Goal: Contribute content: Contribute content

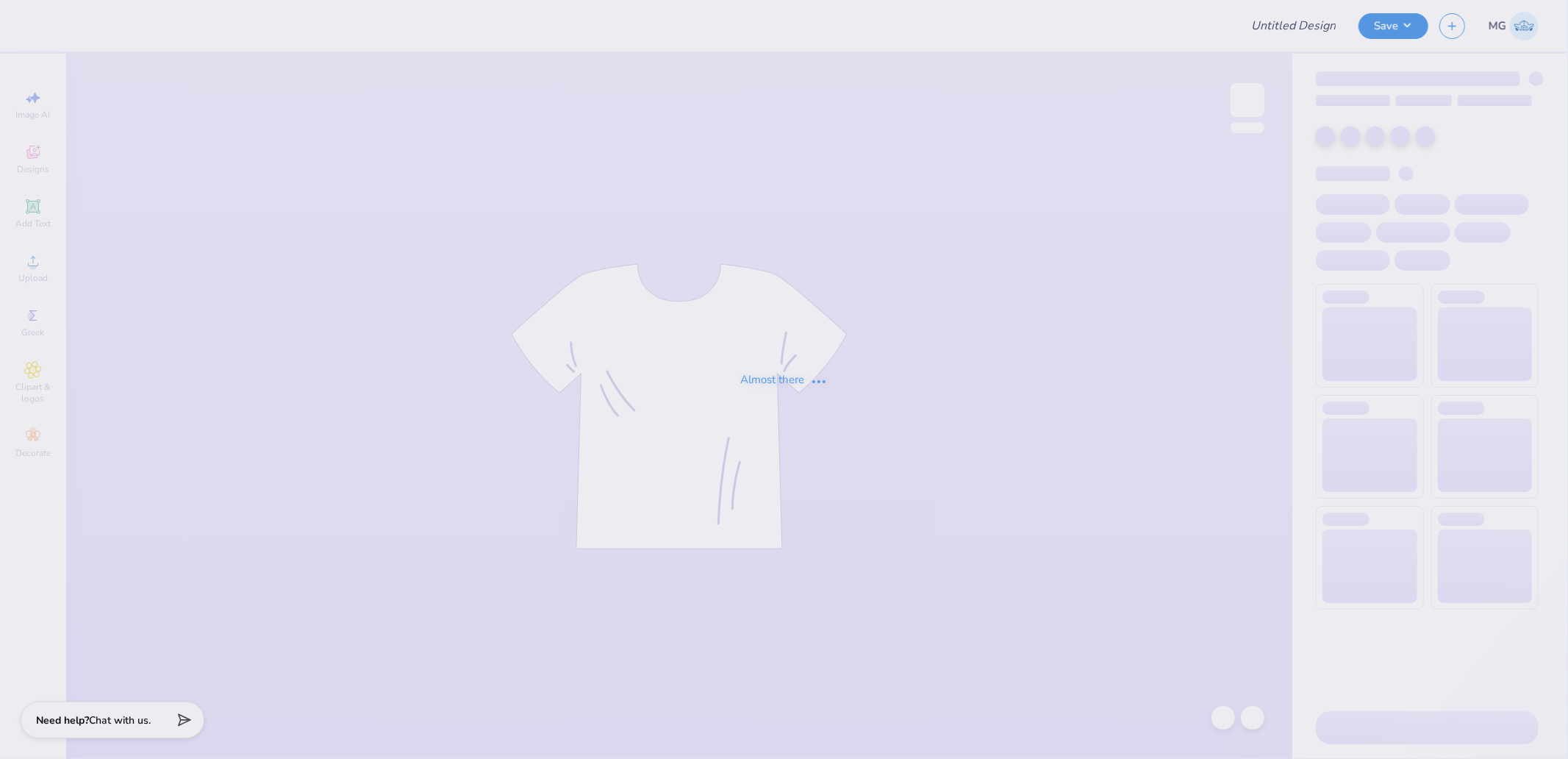
type input "SNU Day At [GEOGRAPHIC_DATA]"
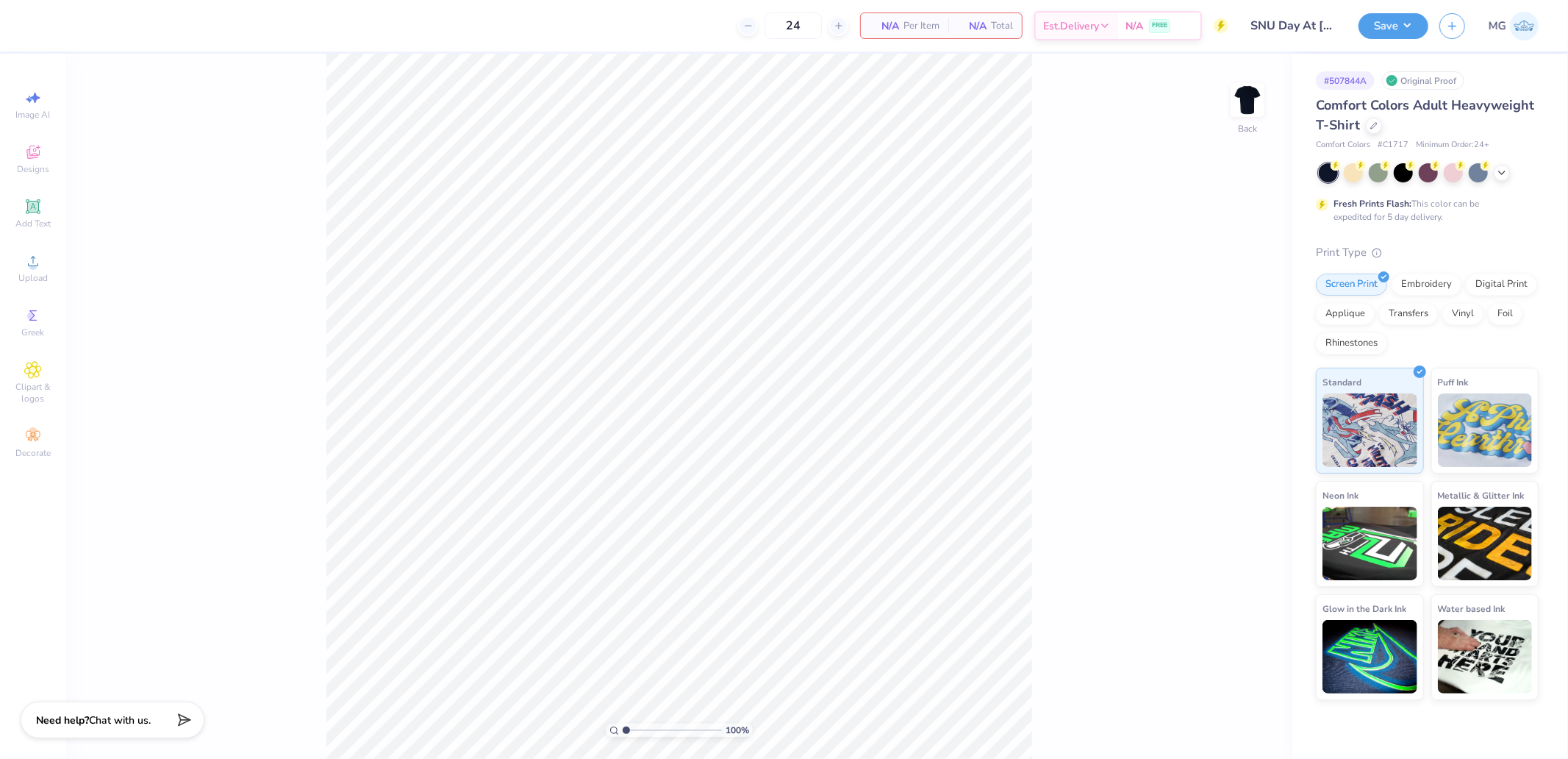
click at [1118, 228] on div "100 % Back" at bounding box center [679, 406] width 1226 height 705
click at [49, 276] on div "Upload" at bounding box center [33, 267] width 51 height 43
click at [33, 271] on div "Upload" at bounding box center [33, 267] width 51 height 43
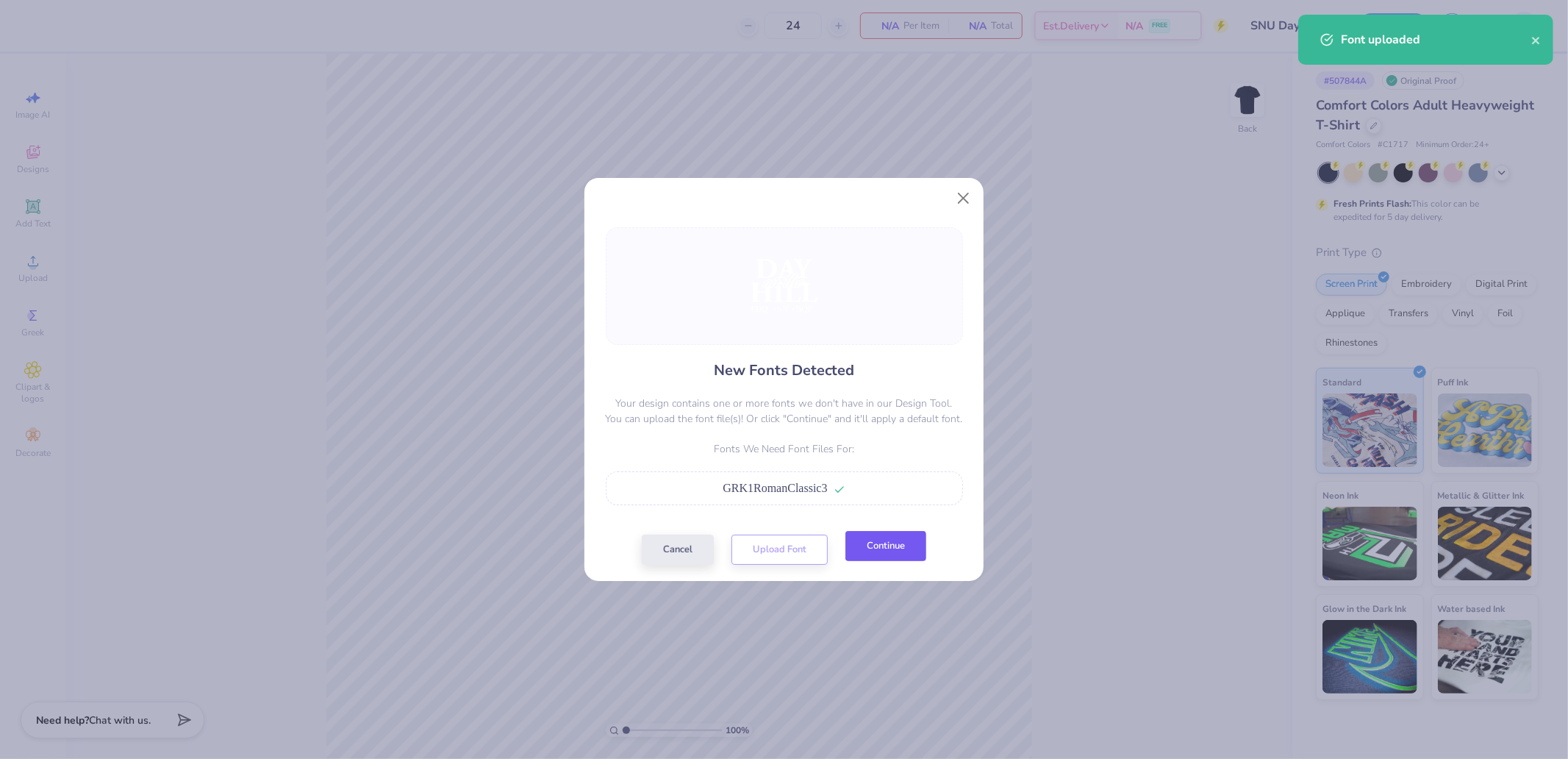
click at [879, 539] on button "Continue" at bounding box center [885, 545] width 81 height 30
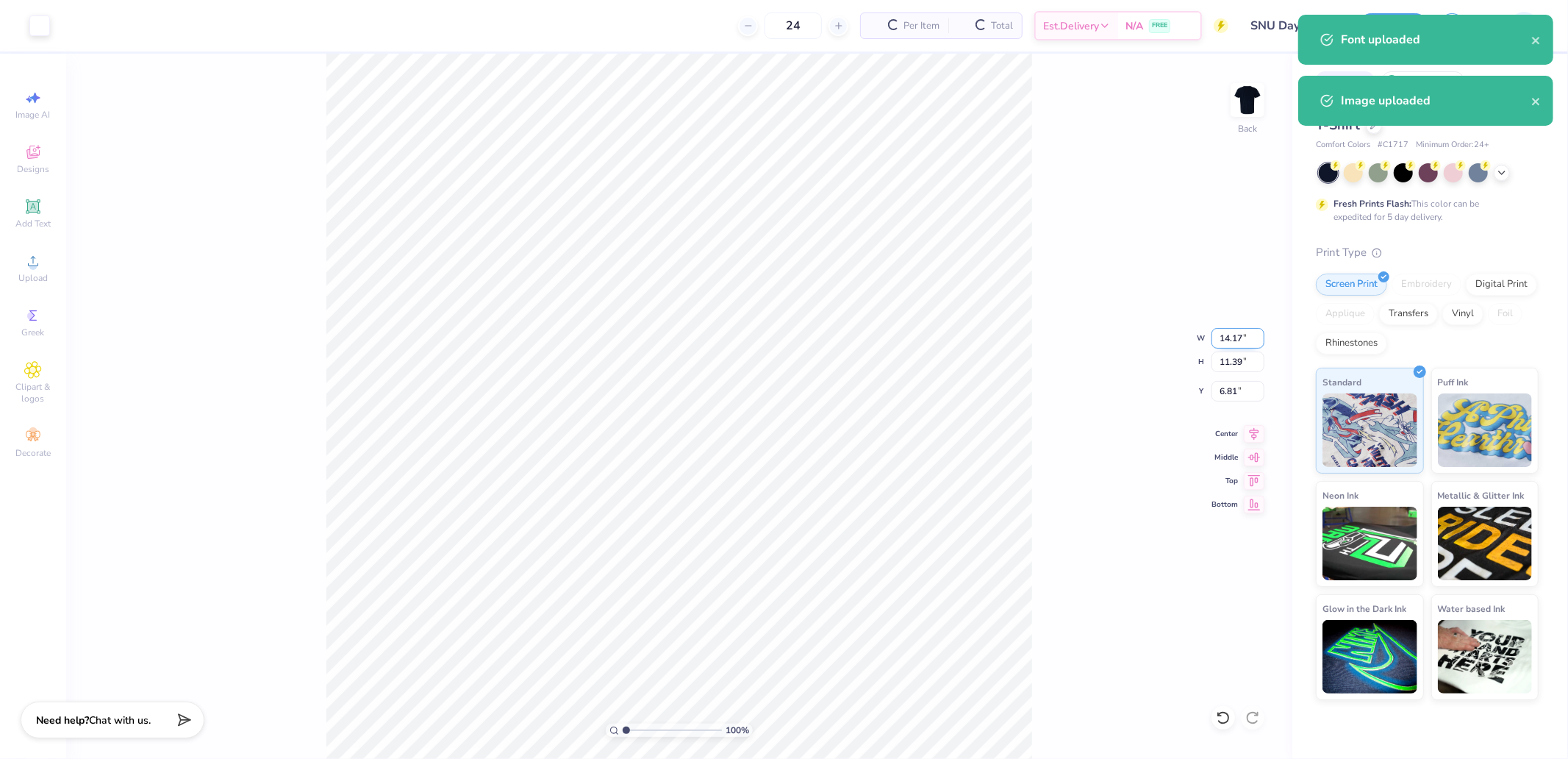
click at [1235, 332] on input "14.17" at bounding box center [1237, 338] width 53 height 20
type input "3.50"
type input "2.81"
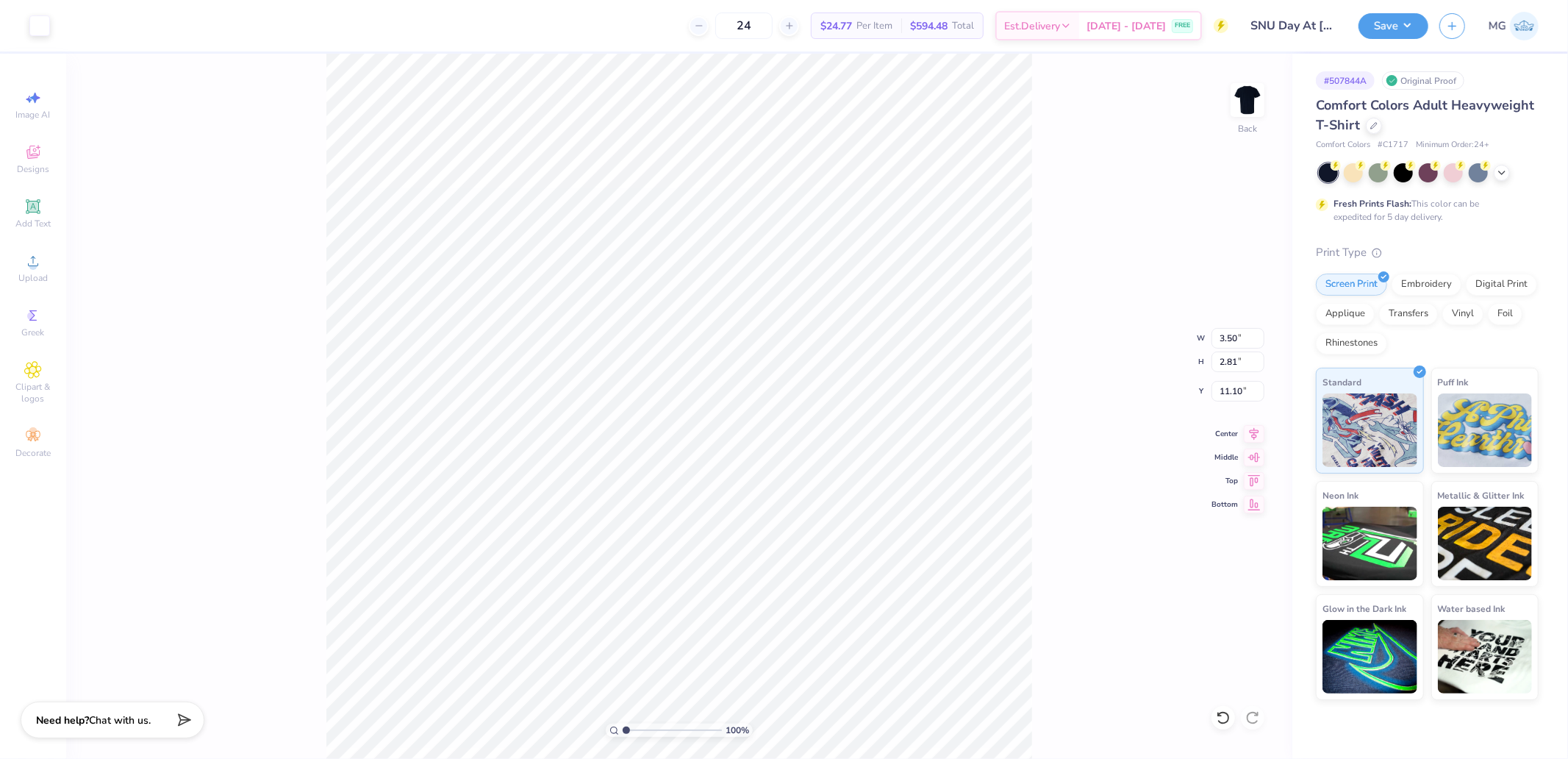
type input "3.00"
click at [1246, 108] on img at bounding box center [1247, 100] width 59 height 59
click at [33, 273] on div "Upload" at bounding box center [33, 267] width 51 height 43
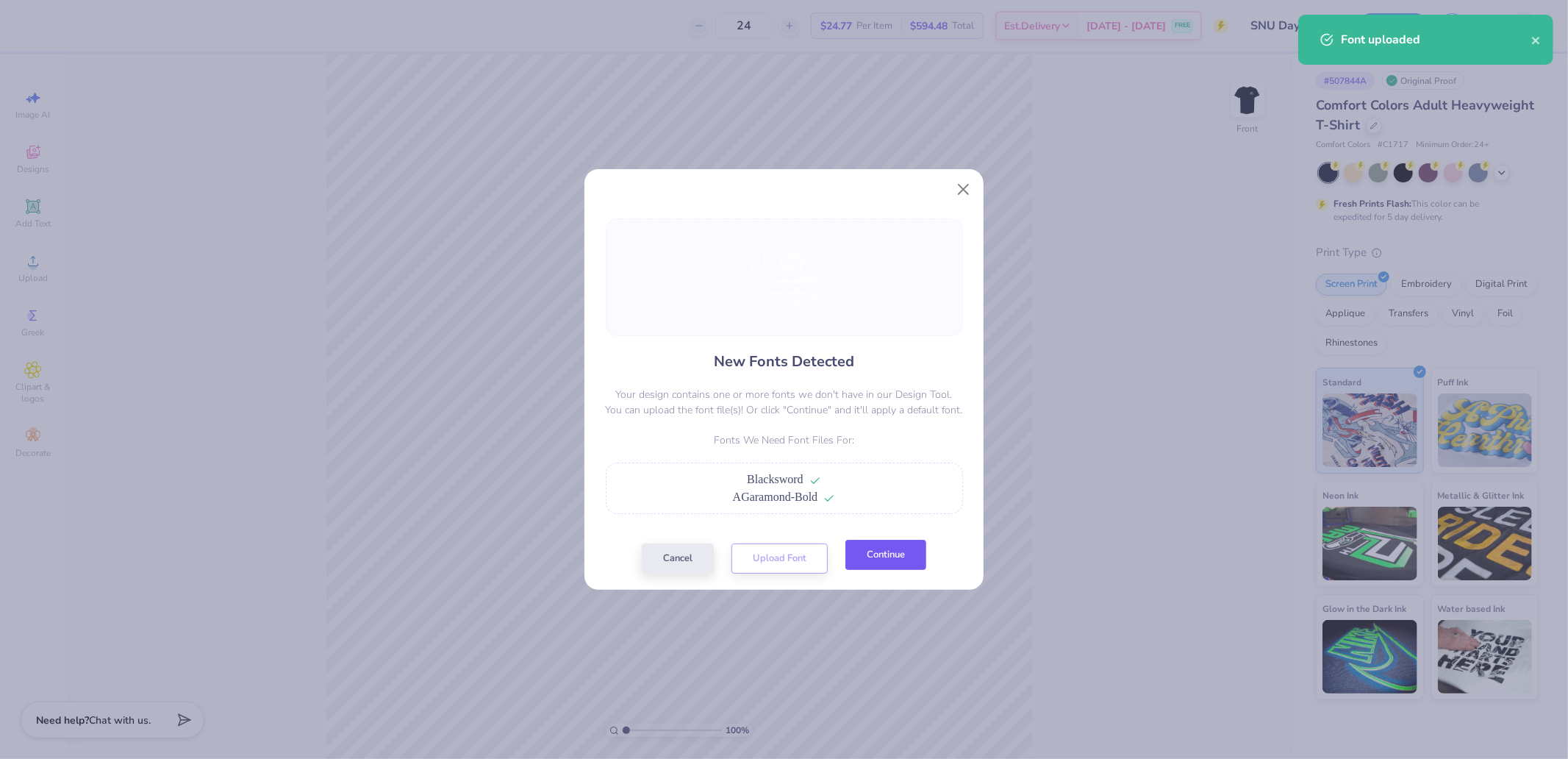
click at [873, 562] on button "Continue" at bounding box center [885, 554] width 81 height 30
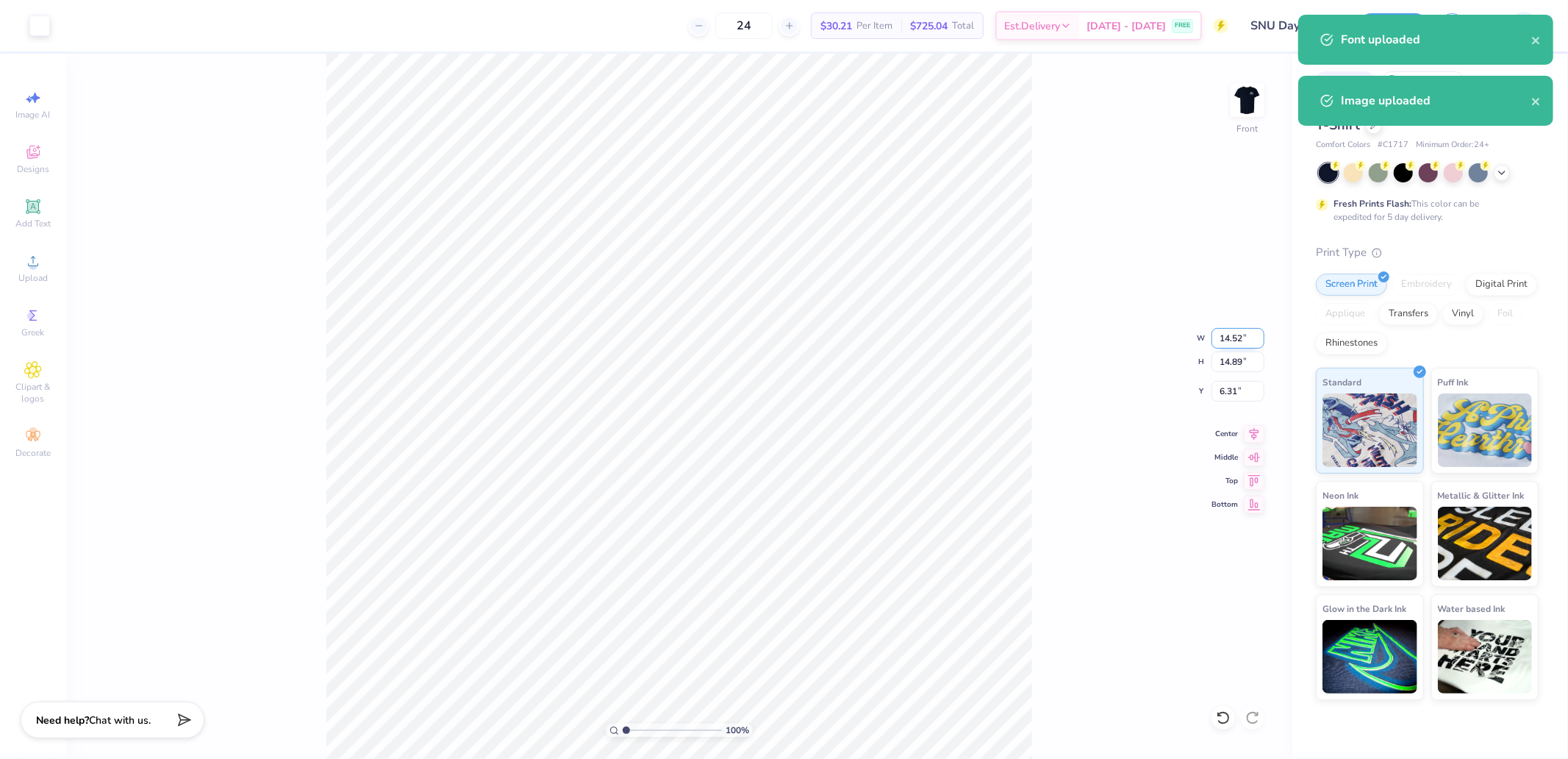
click at [1218, 340] on input "14.52" at bounding box center [1237, 338] width 53 height 20
type input "12.50"
type input "12.81"
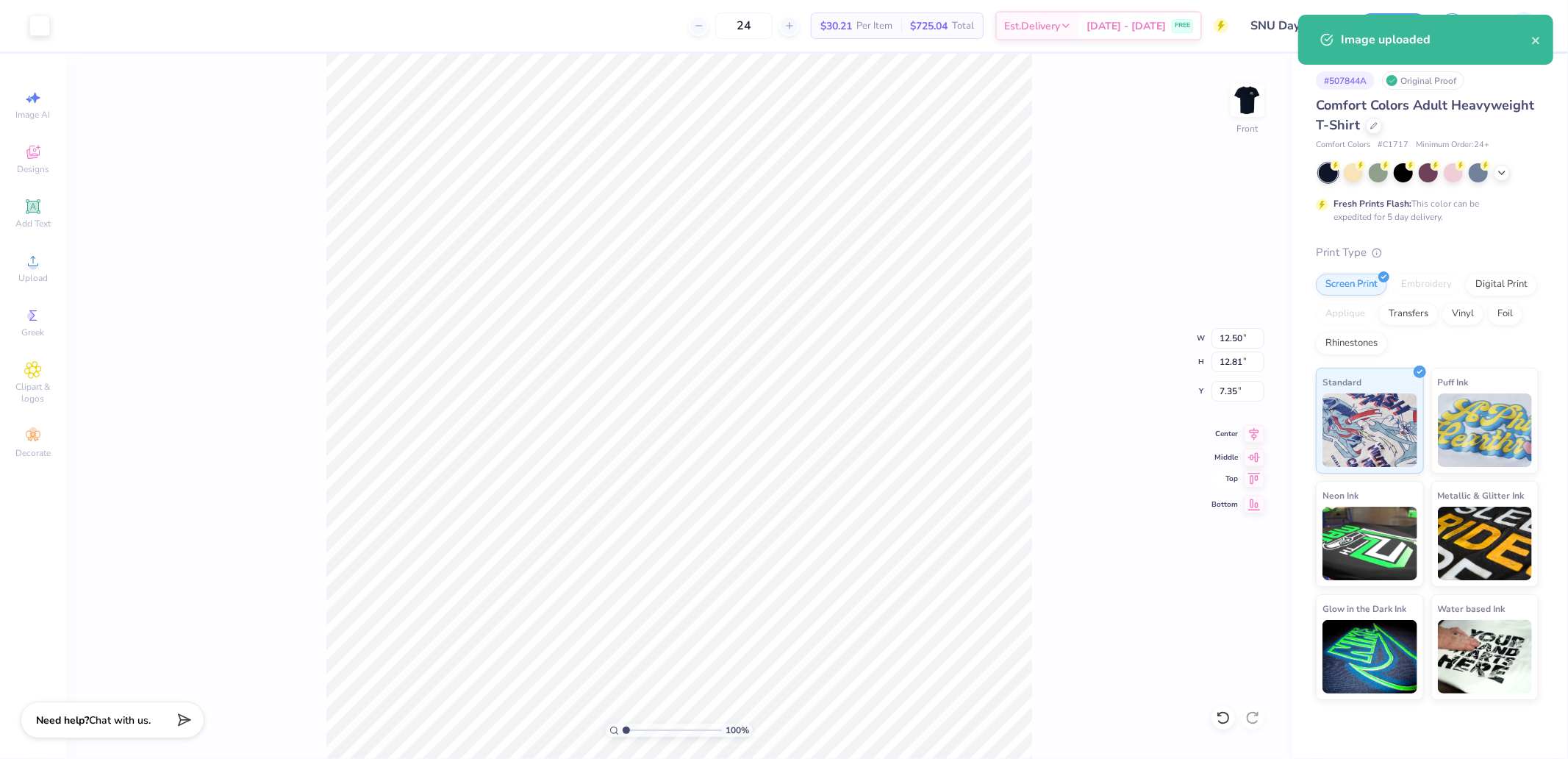
click at [1253, 483] on icon at bounding box center [1253, 479] width 12 height 11
click at [1231, 391] on input "0.50" at bounding box center [1237, 391] width 53 height 20
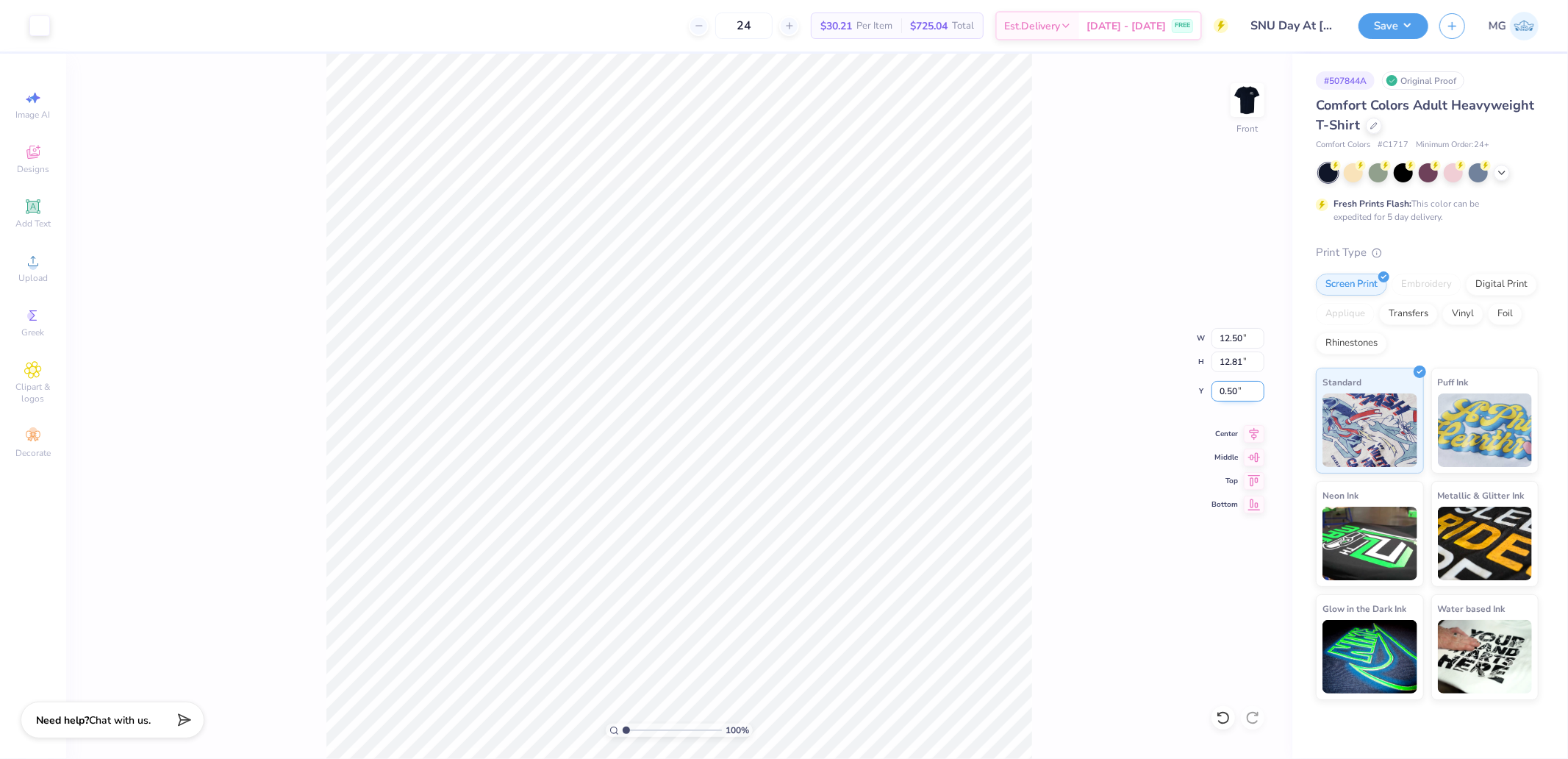
click at [1231, 391] on input "0.50" at bounding box center [1237, 391] width 53 height 20
type input "3.00"
click at [1397, 13] on button "Save" at bounding box center [1394, 24] width 70 height 26
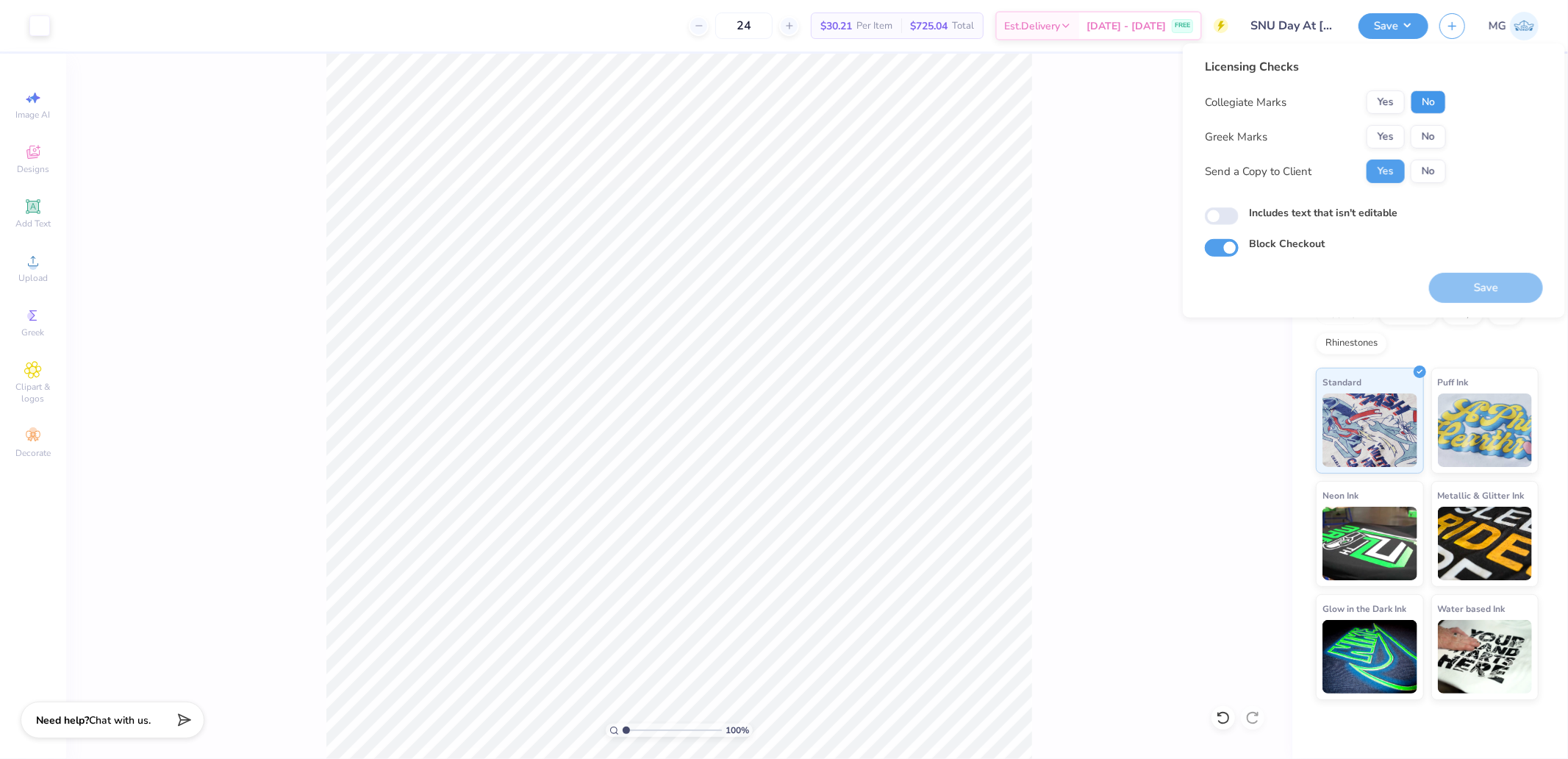
click at [1431, 99] on button "No" at bounding box center [1428, 102] width 35 height 24
click at [1376, 130] on button "Yes" at bounding box center [1385, 136] width 38 height 24
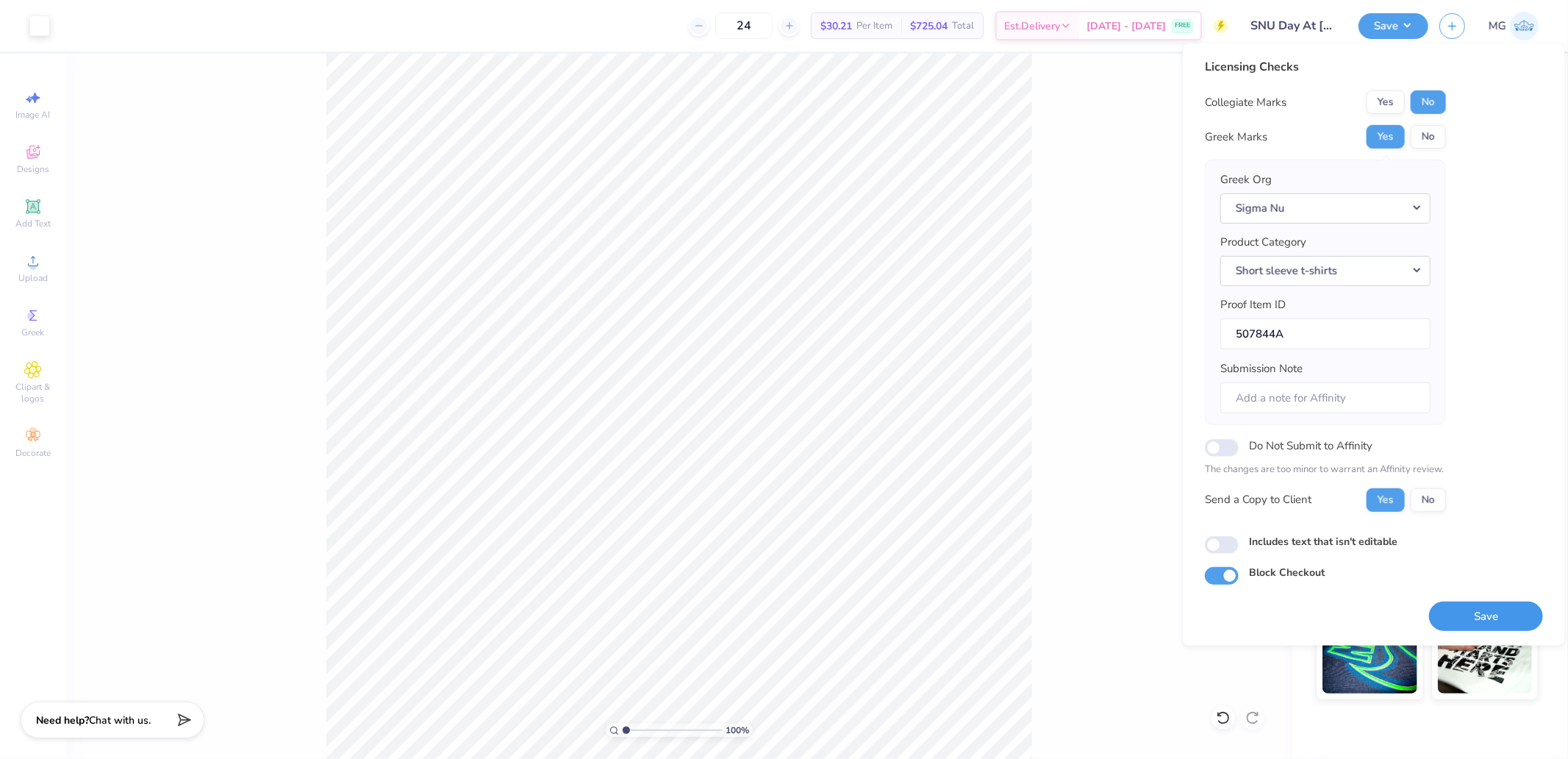
click at [1473, 622] on button "Save" at bounding box center [1486, 616] width 114 height 30
